Goal: Task Accomplishment & Management: Complete application form

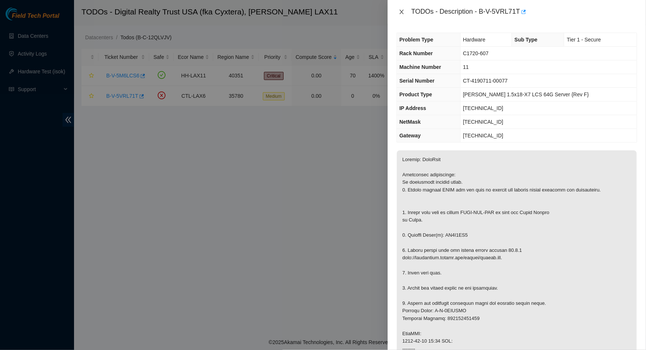
click at [403, 12] on icon "close" at bounding box center [402, 12] width 6 height 6
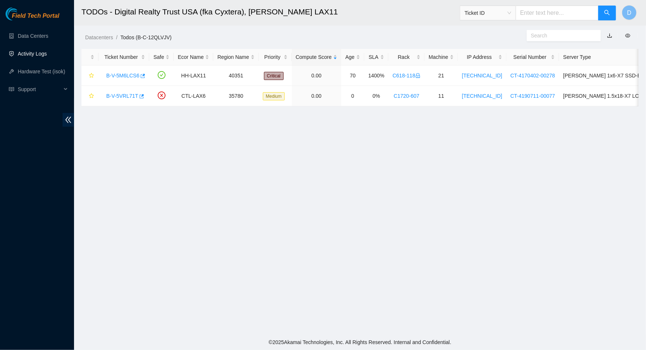
click at [33, 57] on link "Activity Logs" at bounding box center [32, 54] width 29 height 6
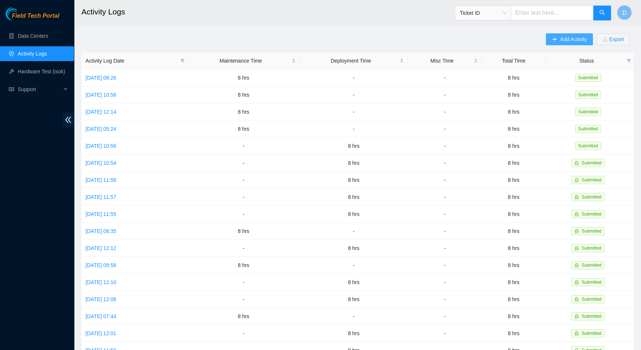
click at [580, 37] on span "Add Activity" at bounding box center [573, 39] width 27 height 8
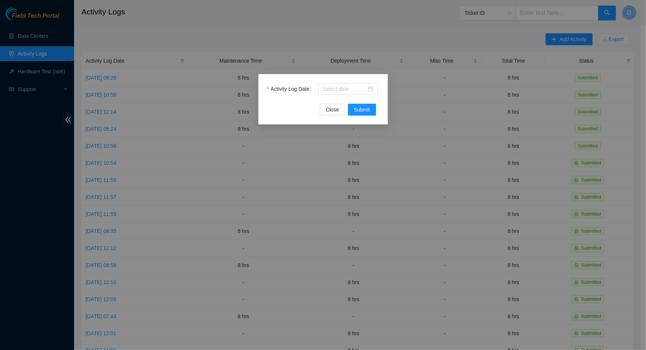
click at [327, 95] on div "Activity Log Date" at bounding box center [323, 93] width 112 height 21
click at [329, 91] on input "Activity Log Date" at bounding box center [345, 89] width 44 height 8
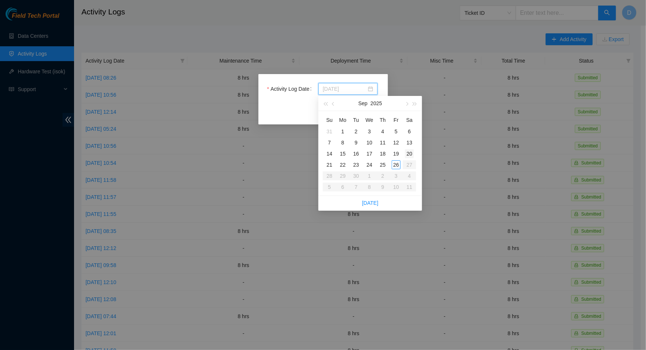
type input "[DATE]"
drag, startPoint x: 397, startPoint y: 166, endPoint x: 380, endPoint y: 144, distance: 27.7
click at [396, 165] on div "26" at bounding box center [396, 164] width 9 height 9
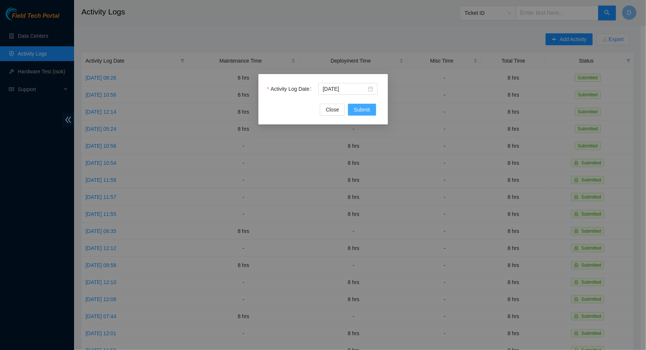
click at [364, 112] on span "Submit" at bounding box center [362, 110] width 16 height 8
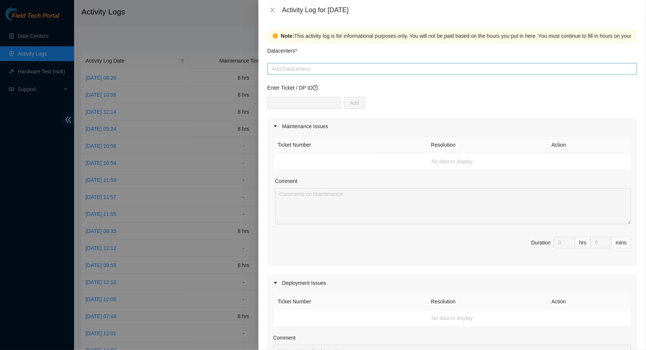
click at [321, 72] on div at bounding box center [452, 68] width 366 height 9
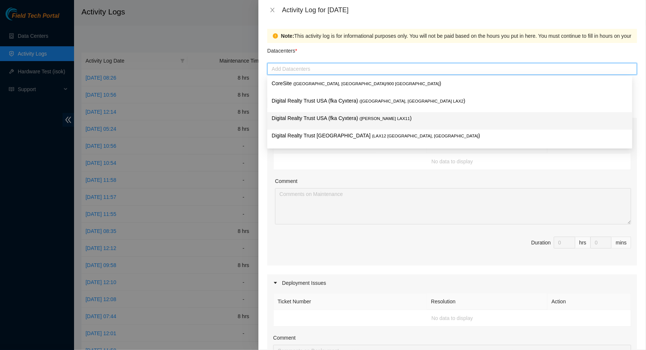
click at [321, 120] on p "Digital Realty Trust USA (fka Cyxtera) ( [PERSON_NAME] LAX11 )" at bounding box center [450, 118] width 356 height 9
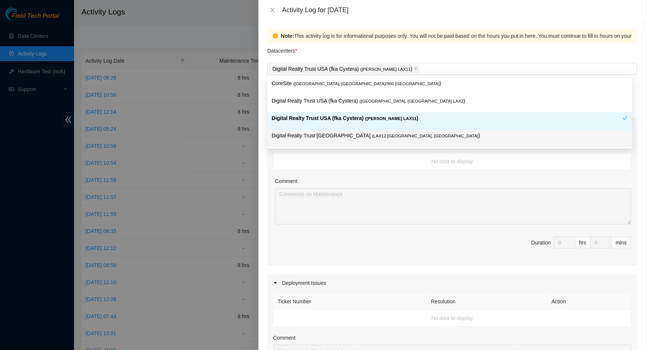
drag, startPoint x: 413, startPoint y: 158, endPoint x: 377, endPoint y: 149, distance: 37.0
click at [413, 158] on td "No data to display" at bounding box center [453, 161] width 358 height 17
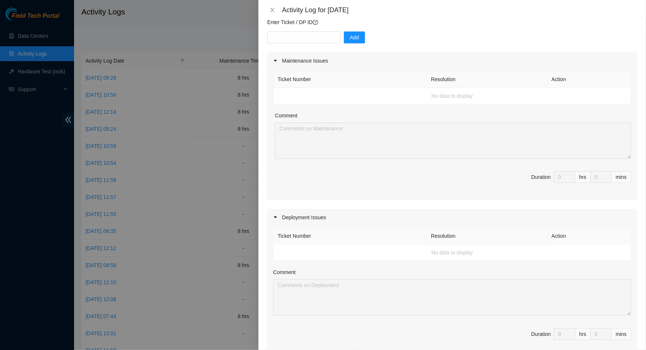
scroll to position [67, 0]
click at [344, 270] on div "Comment" at bounding box center [452, 272] width 358 height 11
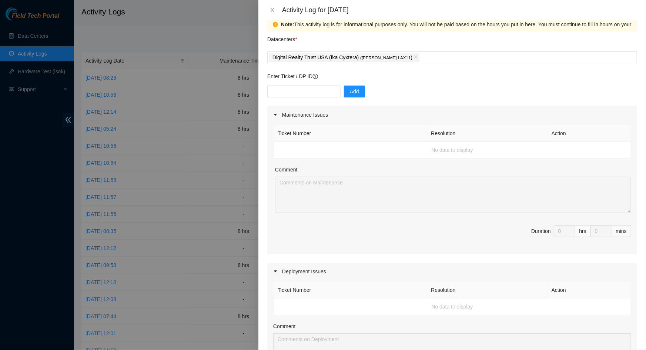
scroll to position [0, 0]
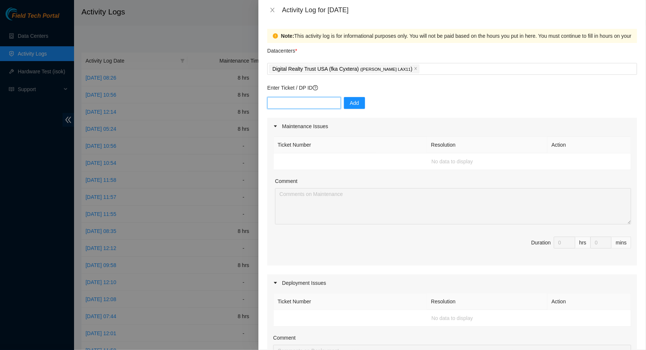
click at [300, 103] on input "text" at bounding box center [304, 103] width 74 height 12
click at [437, 91] on p "Enter Ticket / DP ID" at bounding box center [452, 88] width 370 height 8
click at [293, 101] on input "text" at bounding box center [304, 103] width 74 height 12
paste input "DP79442"
type input "DP79442"
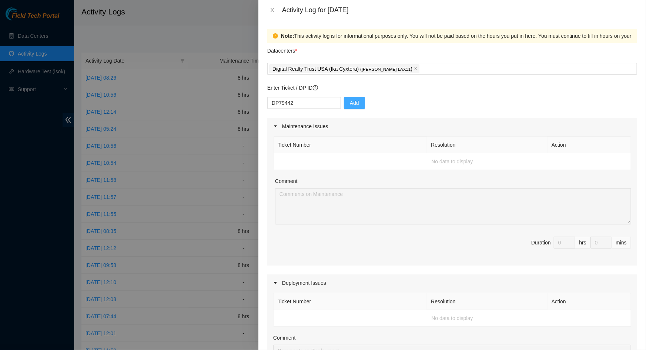
click at [351, 100] on span "Add" at bounding box center [354, 103] width 9 height 8
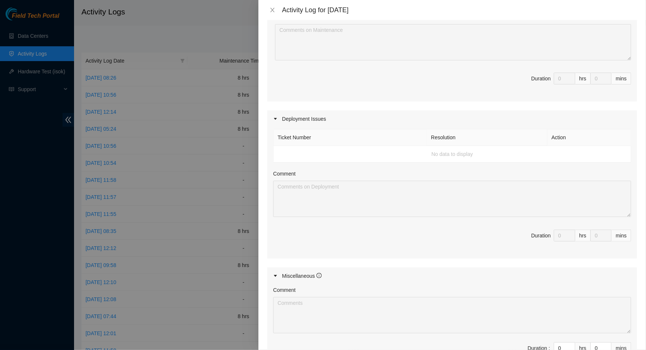
scroll to position [202, 0]
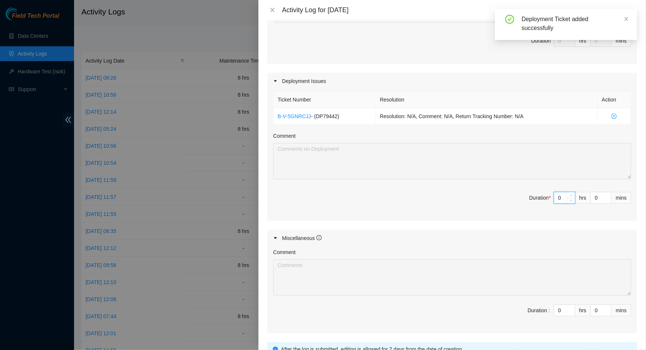
click at [561, 199] on input "0" at bounding box center [564, 197] width 21 height 11
type input "8"
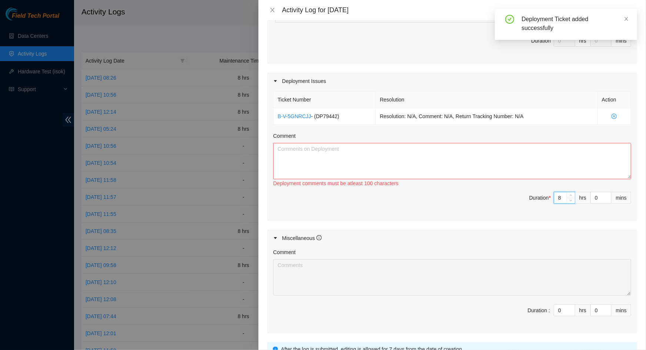
type input "8"
click at [527, 168] on textarea "Comment" at bounding box center [452, 161] width 358 height 36
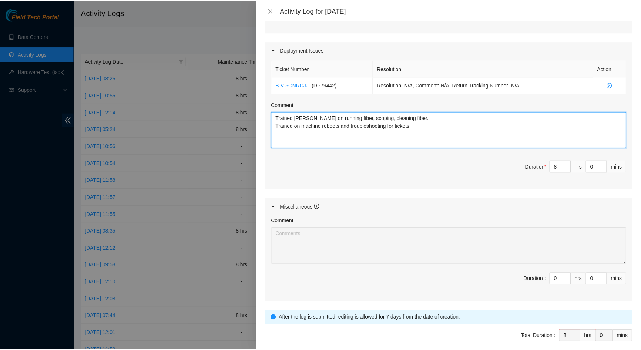
scroll to position [265, 0]
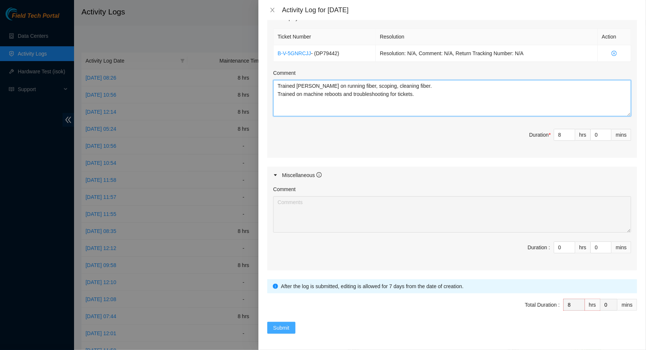
type textarea "Trained [PERSON_NAME] on running fiber, scoping, cleaning fiber. Trained on mac…"
click at [287, 327] on span "Submit" at bounding box center [281, 328] width 16 height 8
